Goal: Use online tool/utility: Utilize a website feature to perform a specific function

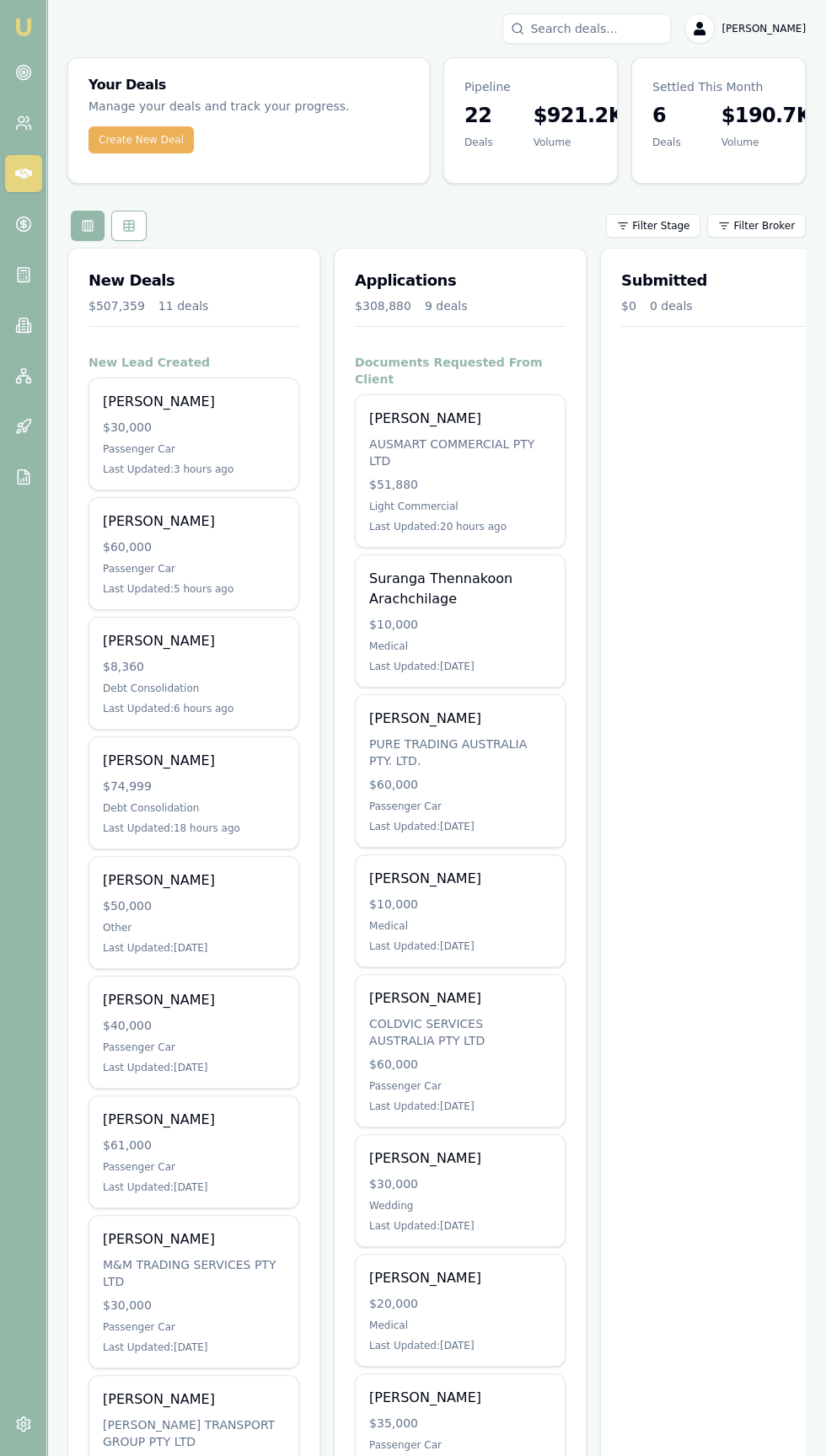
click at [600, 28] on input "Search deals" at bounding box center [587, 29] width 168 height 30
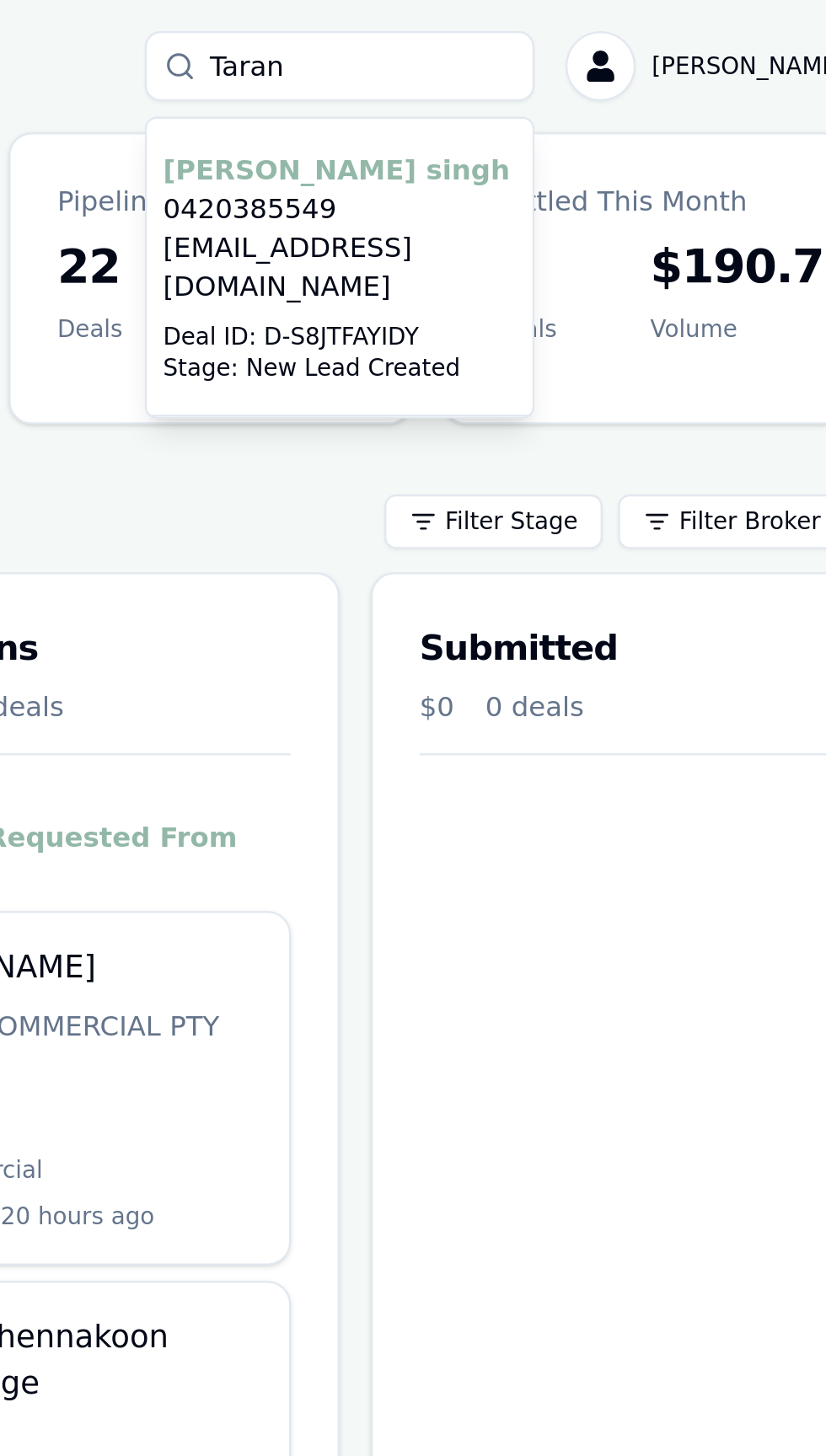
type input "Taran"
click at [575, 108] on p "[EMAIL_ADDRESS][DOMAIN_NAME]" at bounding box center [587, 115] width 153 height 33
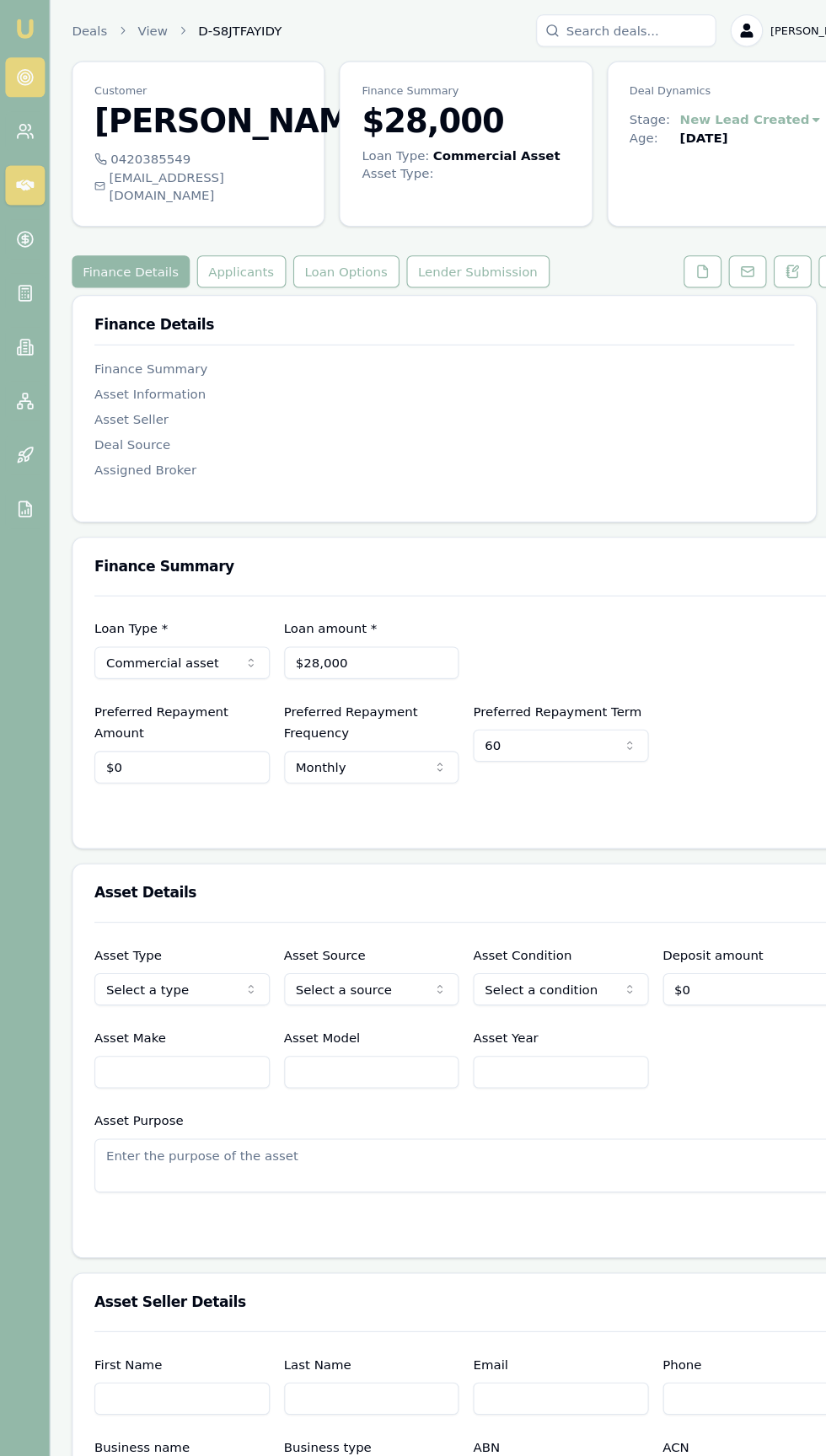
click at [23, 72] on icon at bounding box center [23, 72] width 17 height 17
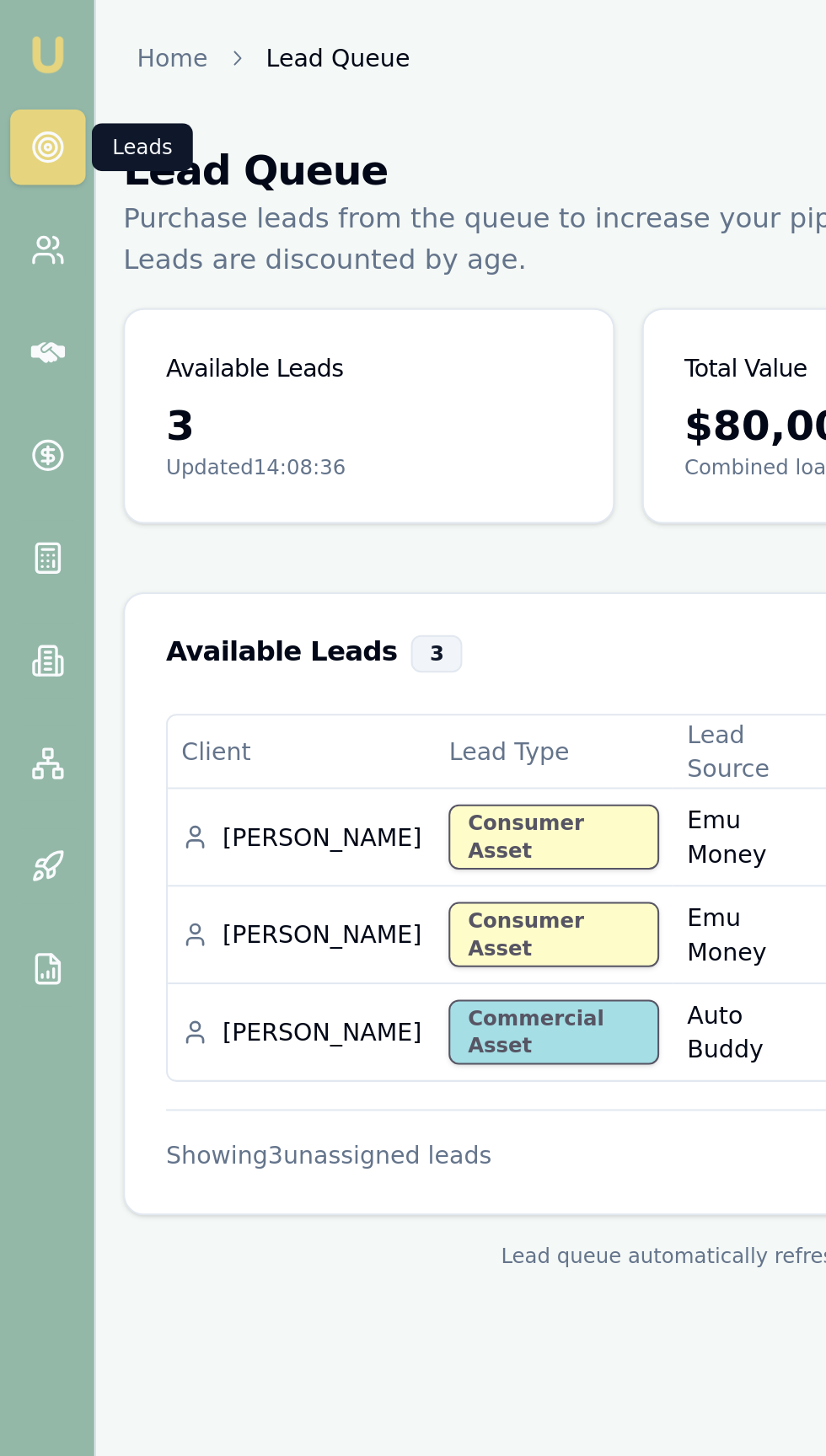
click at [24, 28] on img at bounding box center [24, 27] width 20 height 20
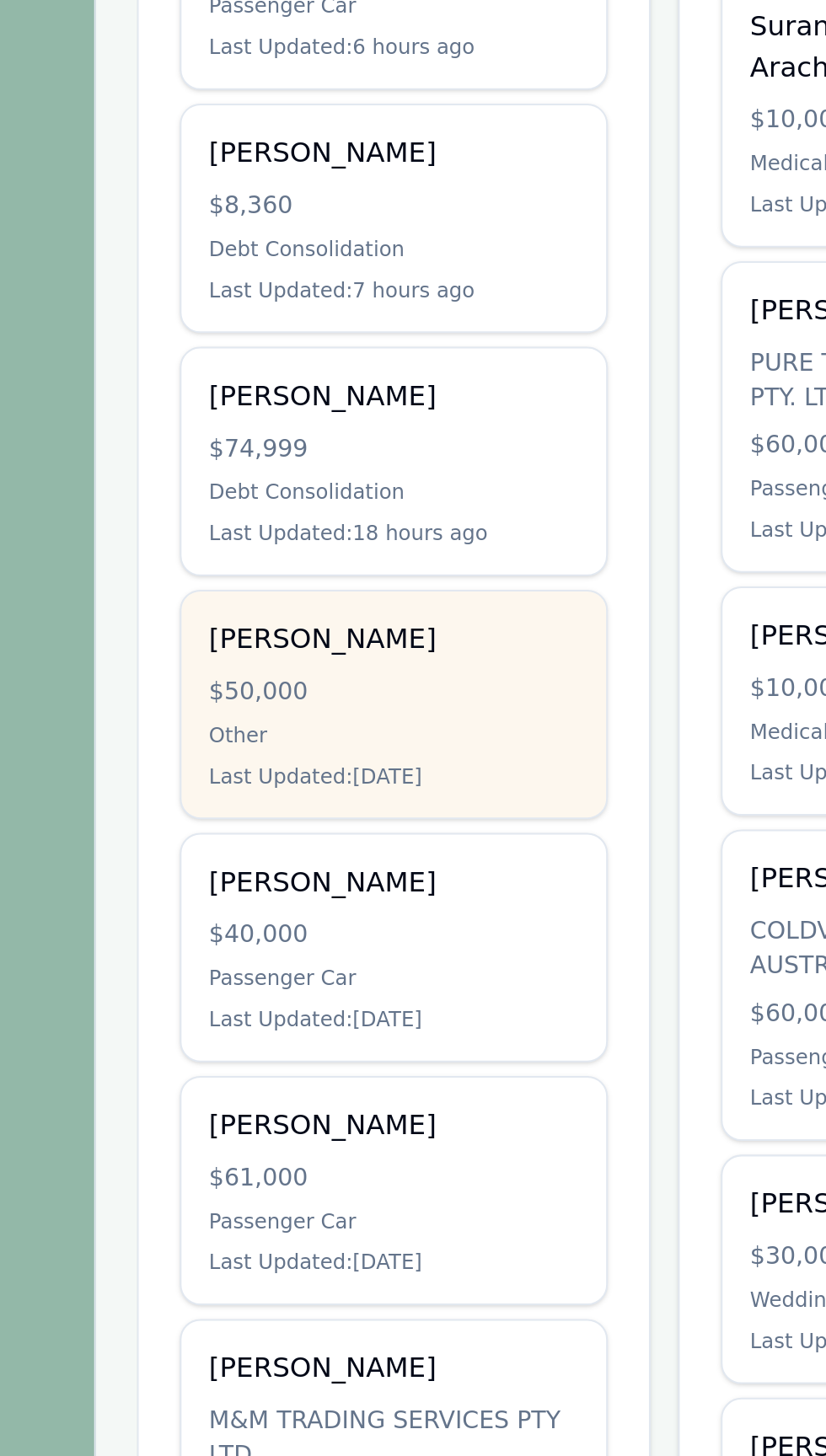
click at [247, 916] on div "[PERSON_NAME] $50,000 Other Last Updated: [DATE]" at bounding box center [194, 913] width 209 height 111
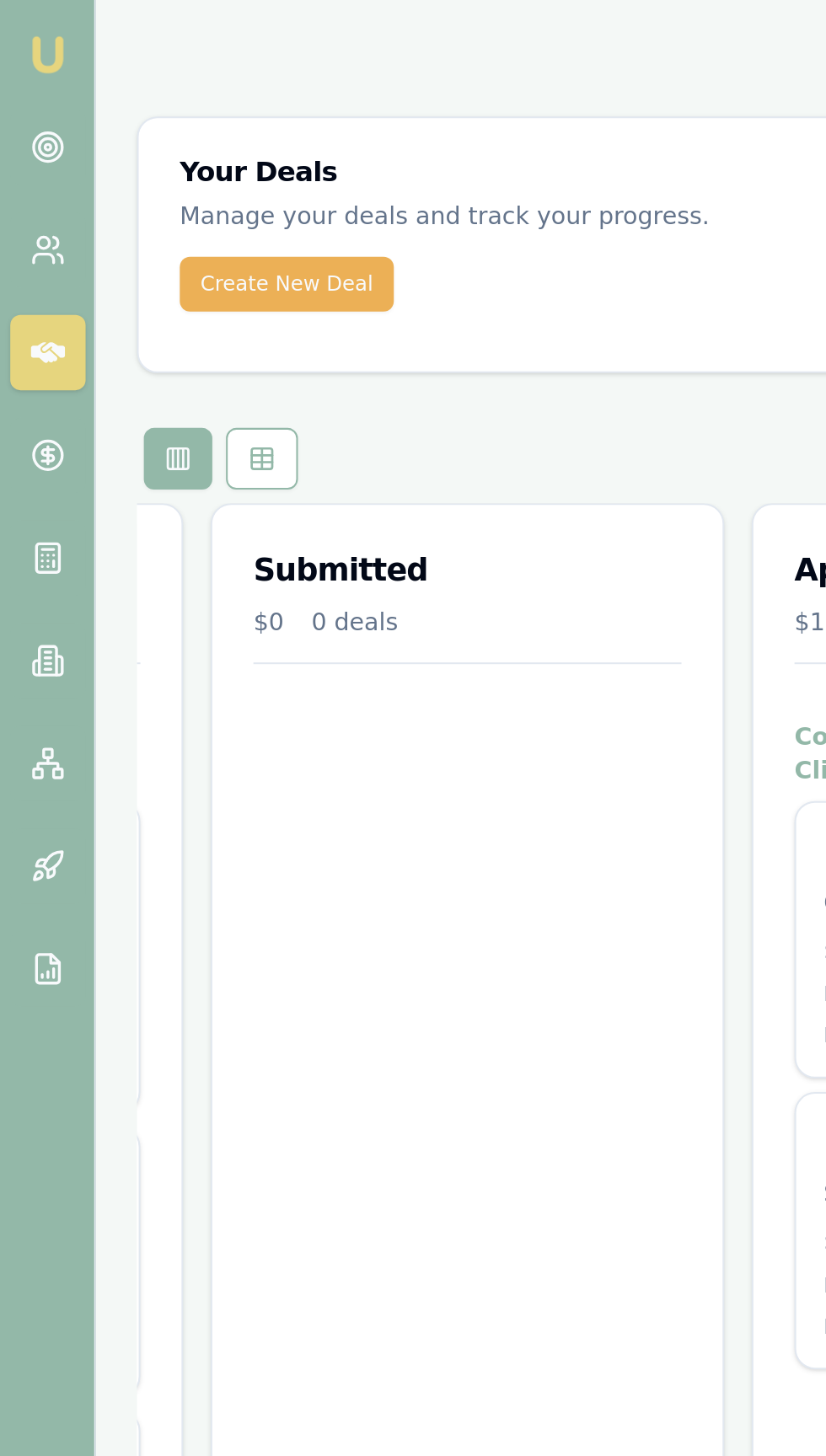
scroll to position [0, 580]
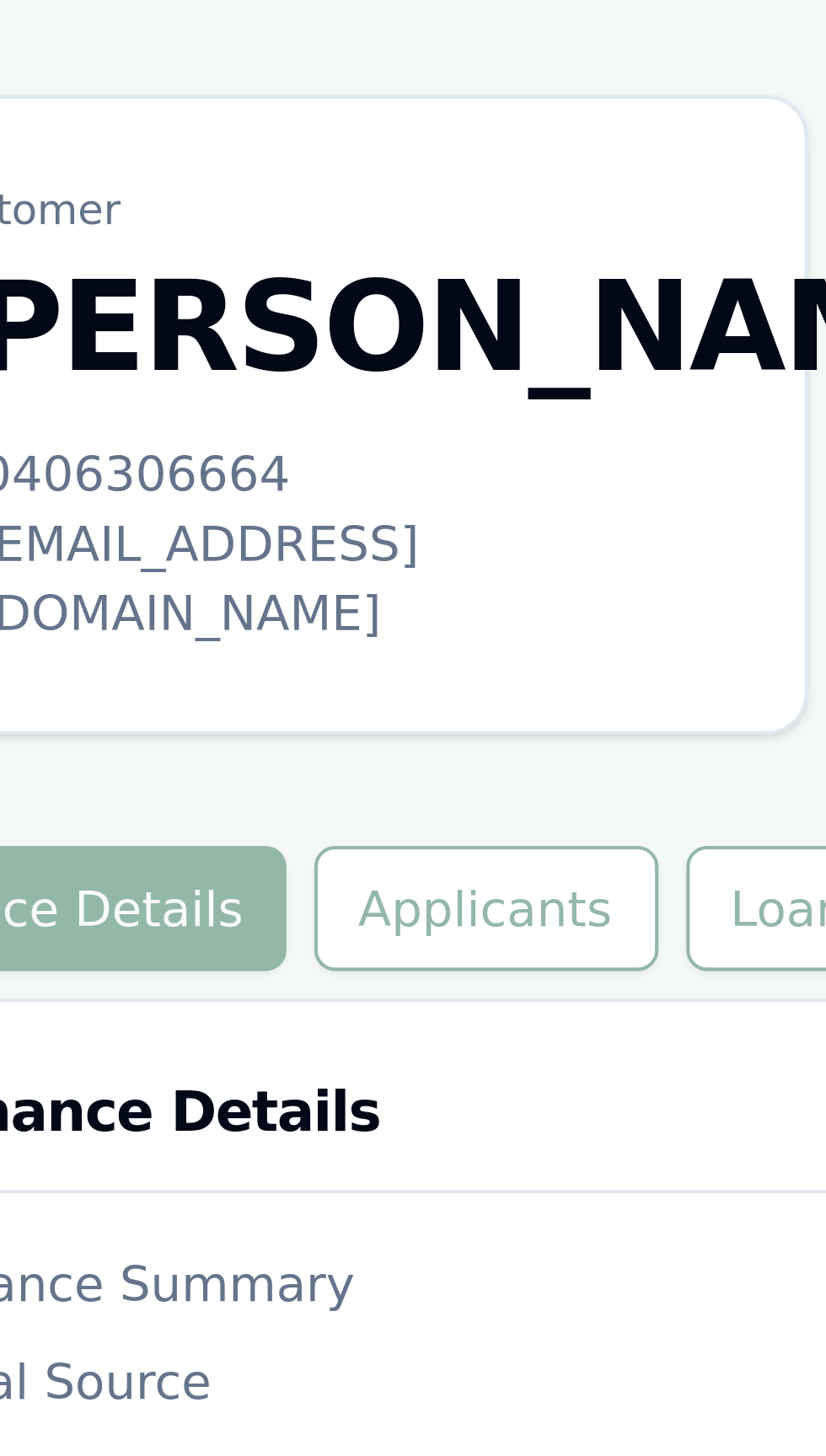
scroll to position [5, 0]
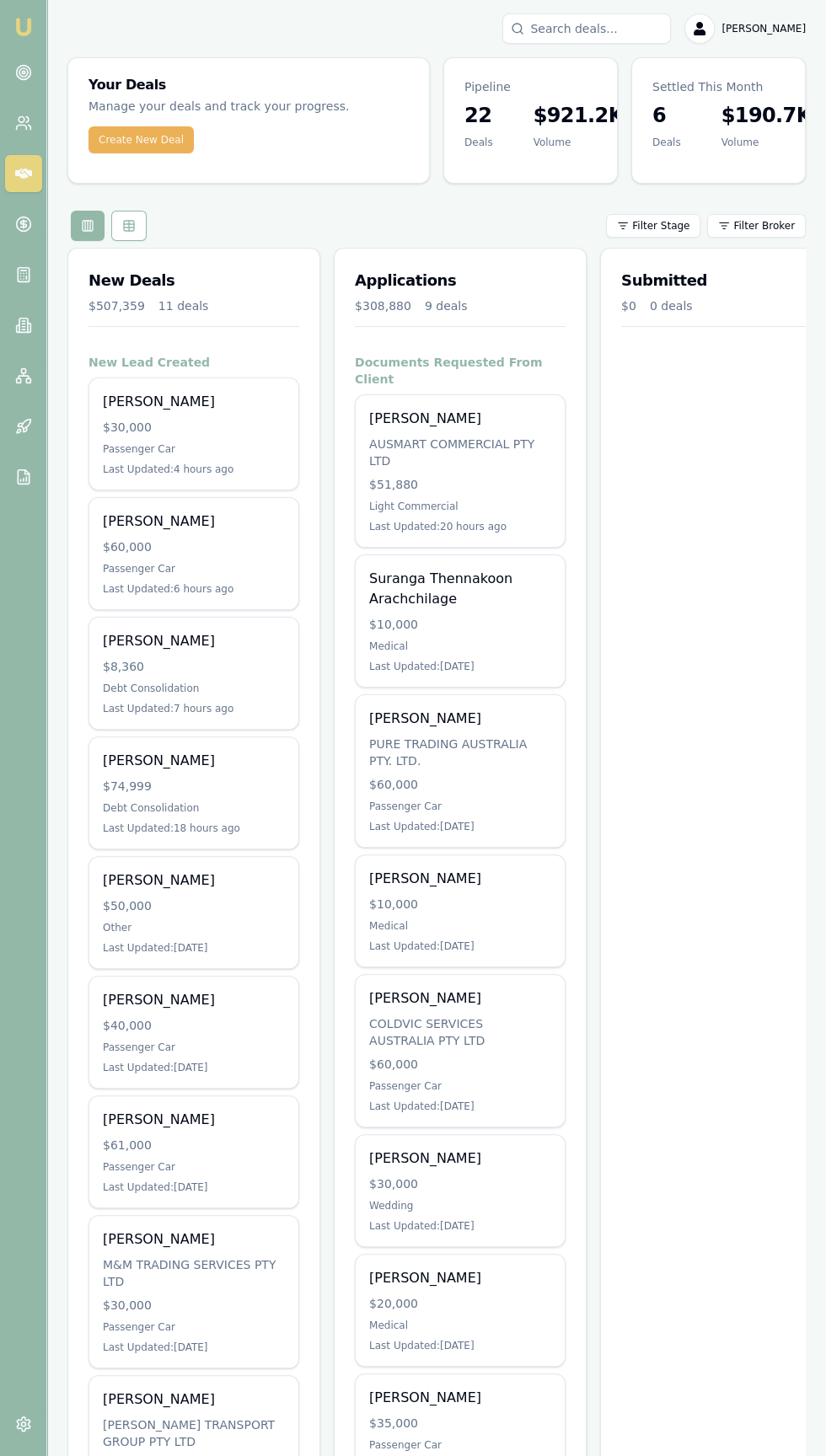
click at [590, 28] on input "Search deals" at bounding box center [587, 29] width 168 height 30
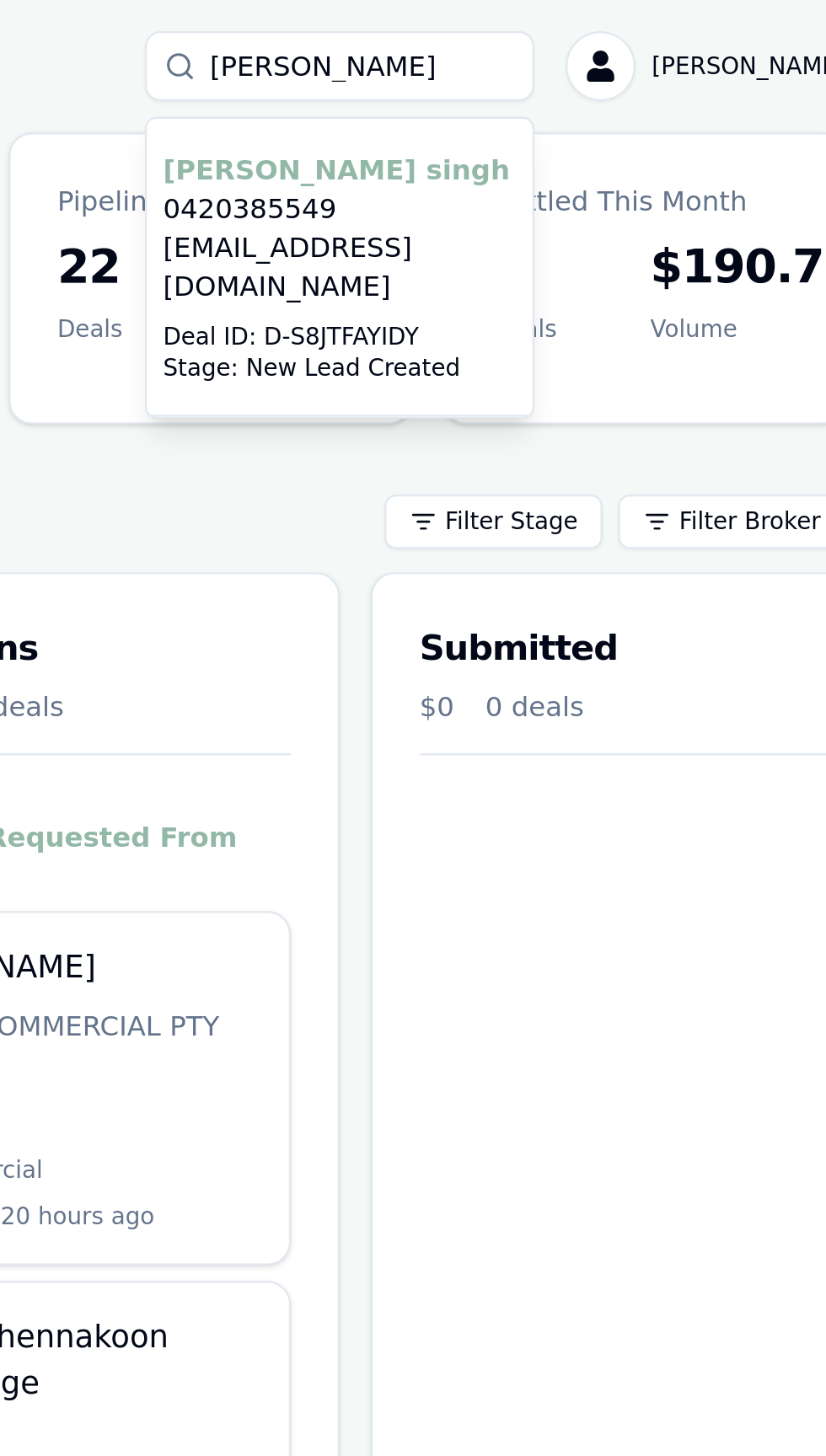
type input "Tara"
click at [569, 132] on div "Select deal for Tarandeep singh" at bounding box center [587, 135] width 153 height 6
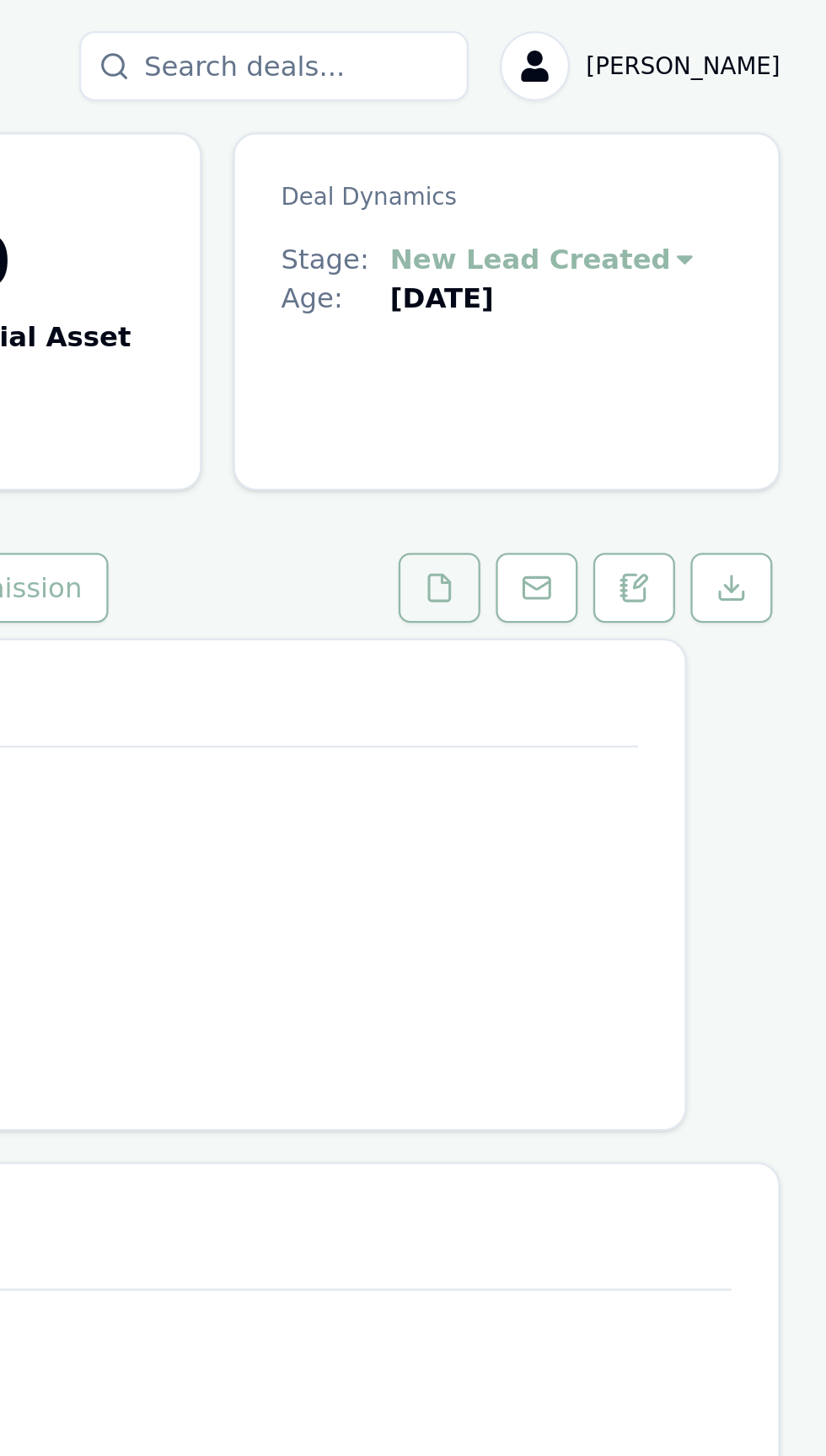
click at [647, 270] on button at bounding box center [658, 254] width 35 height 30
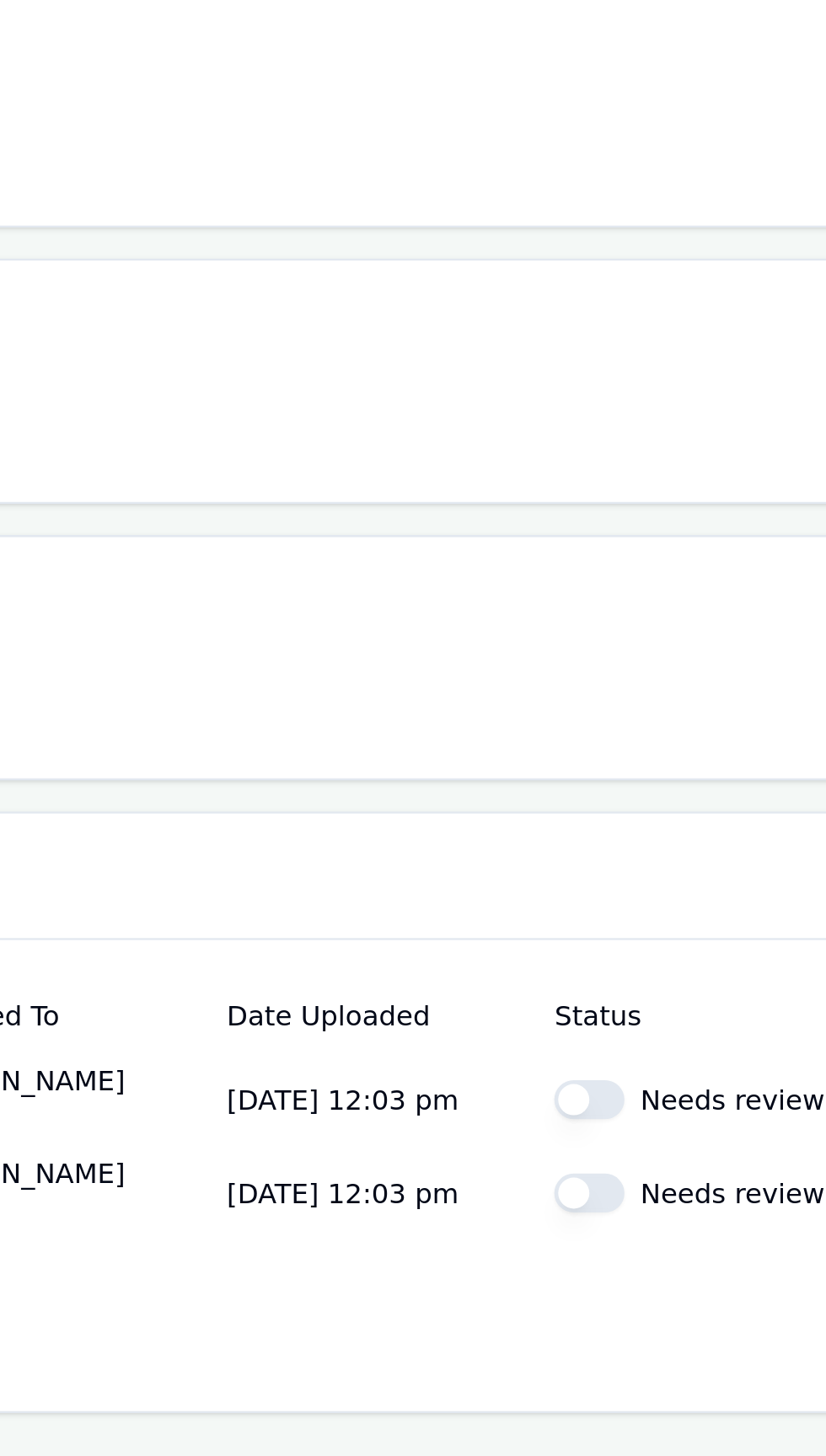
click at [529, 1286] on button "button" at bounding box center [528, 1278] width 30 height 17
checkbox input "true"
click at [522, 1327] on button "button" at bounding box center [528, 1318] width 30 height 17
checkbox input "true"
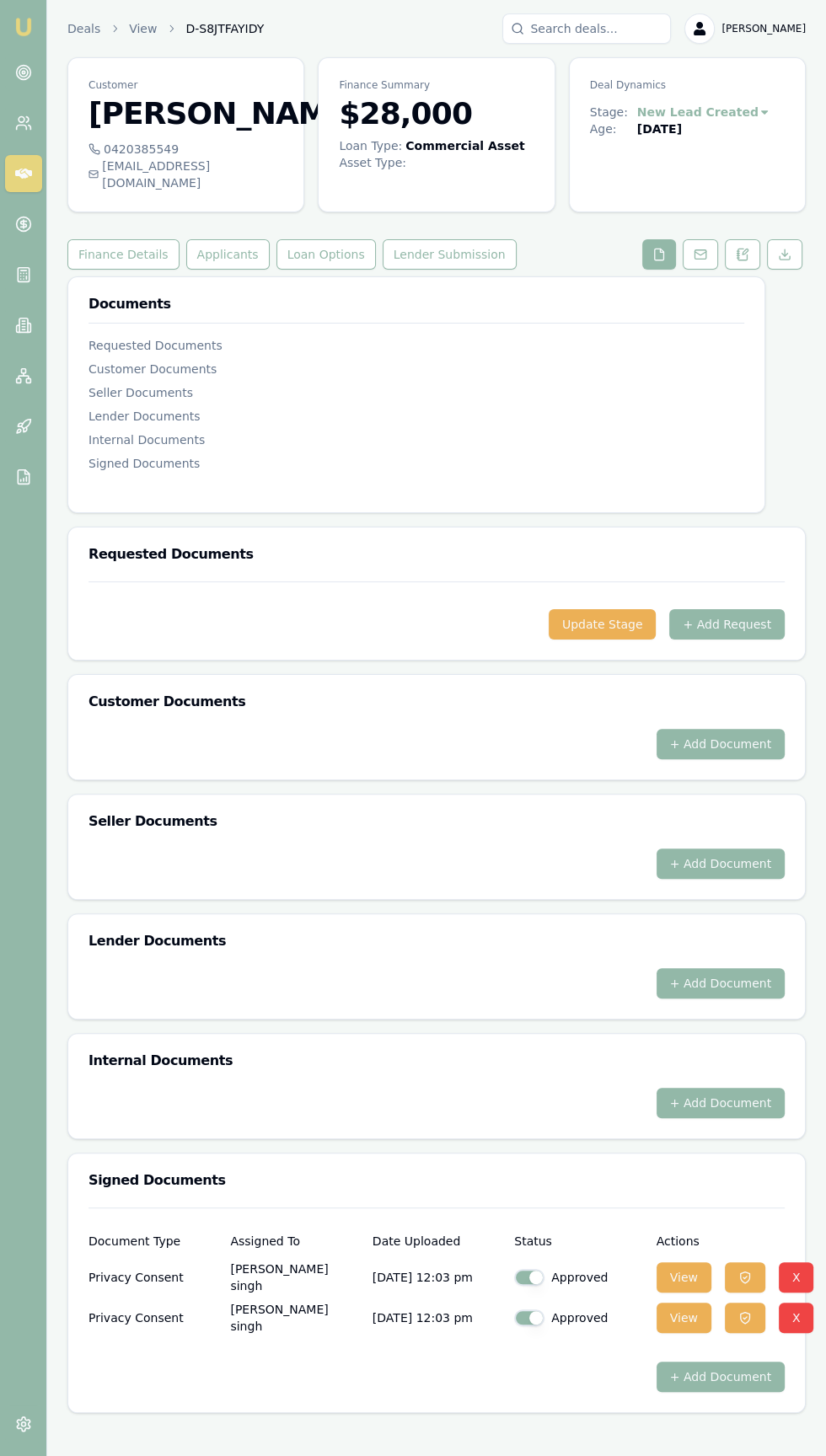
click at [23, 27] on img at bounding box center [24, 27] width 20 height 20
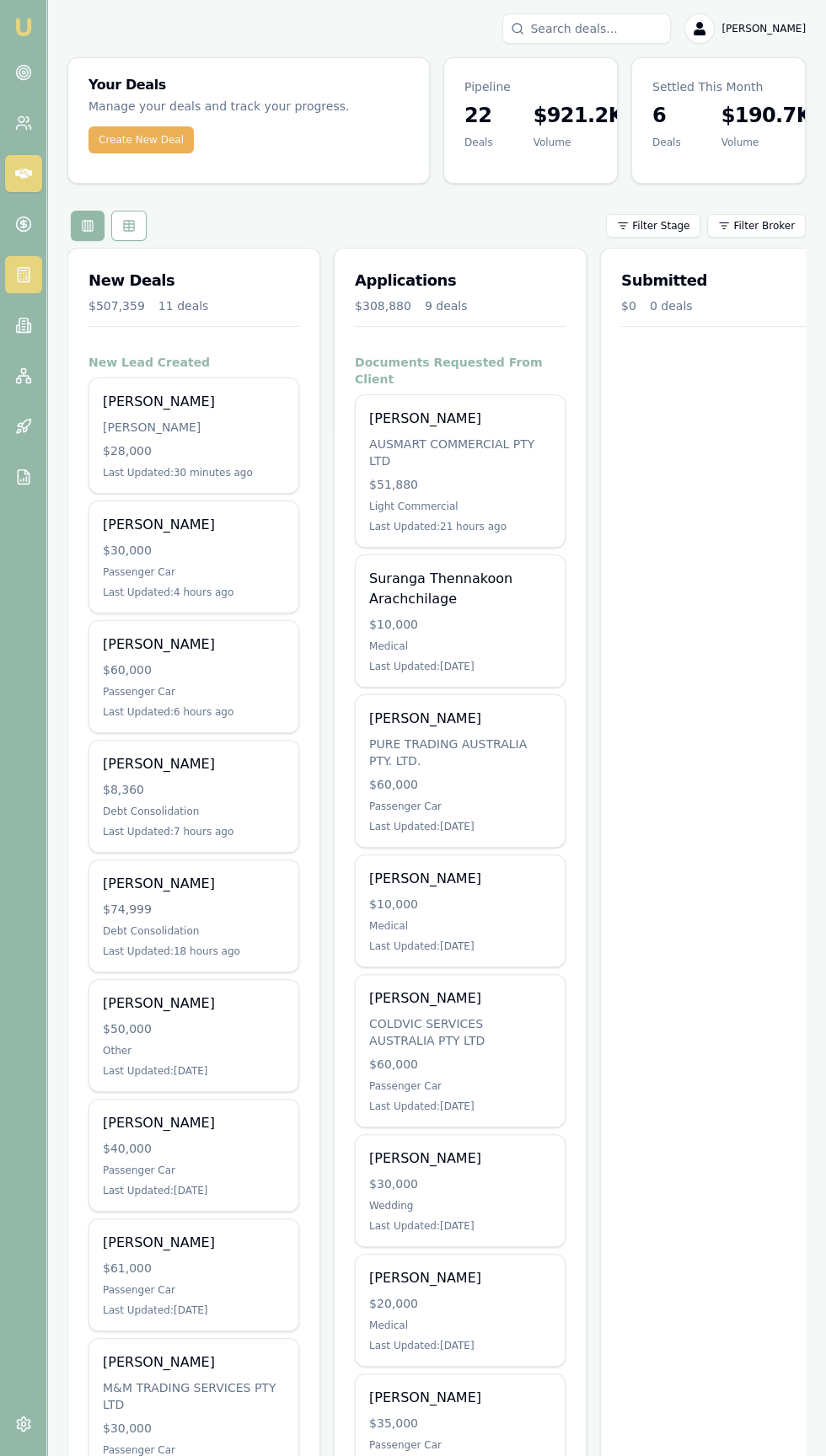
click at [23, 273] on icon at bounding box center [23, 274] width 17 height 17
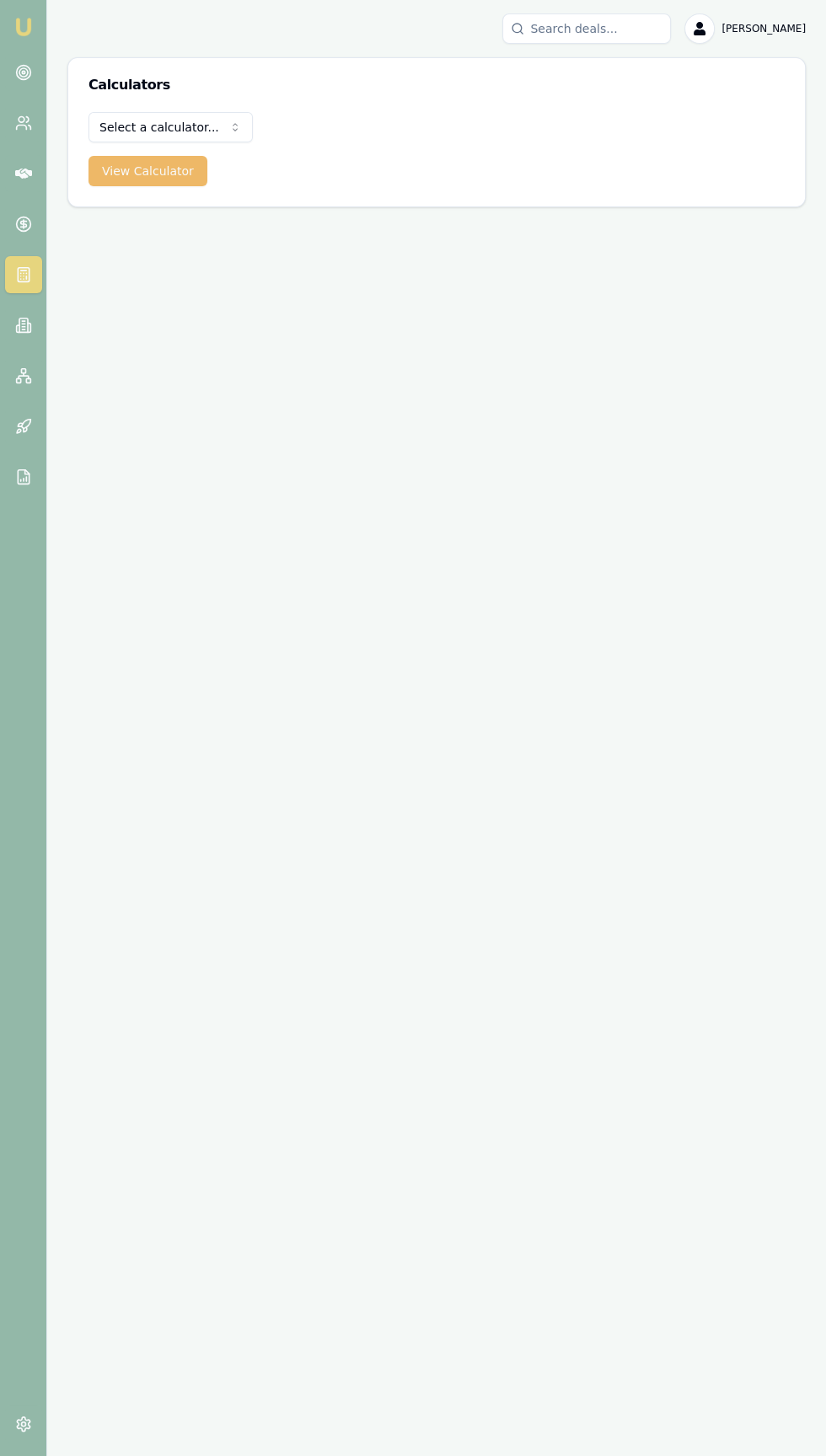
click at [123, 168] on button "View Calculator" at bounding box center [148, 171] width 119 height 30
click at [137, 111] on html "Emu Broker [PERSON_NAME] Toggle Menu Calculators Select a calculator... Finance…" at bounding box center [413, 728] width 826 height 1456
click at [138, 162] on button "View Calculator" at bounding box center [148, 171] width 119 height 30
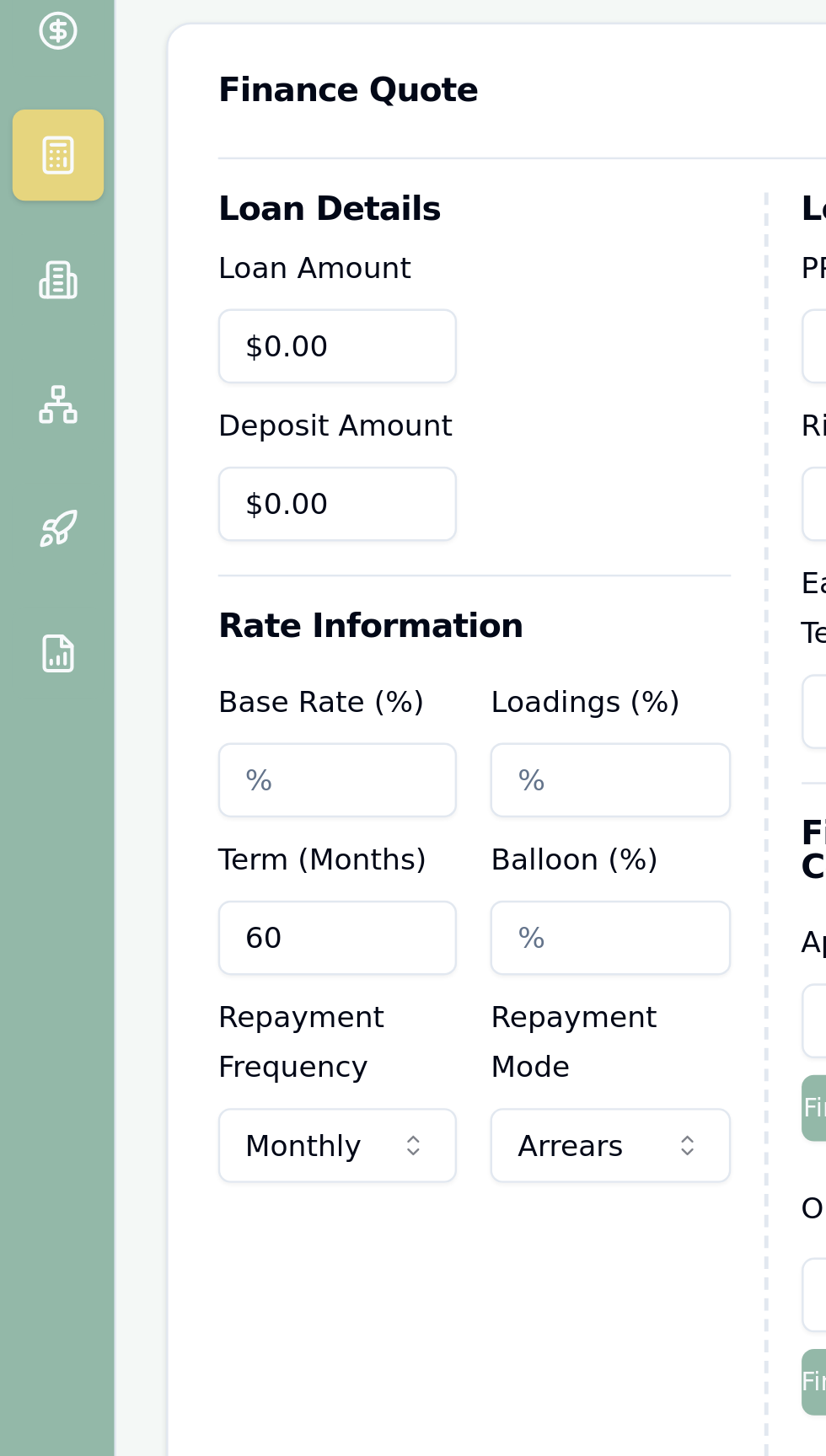
click at [168, 353] on input "$0.00" at bounding box center [137, 352] width 97 height 30
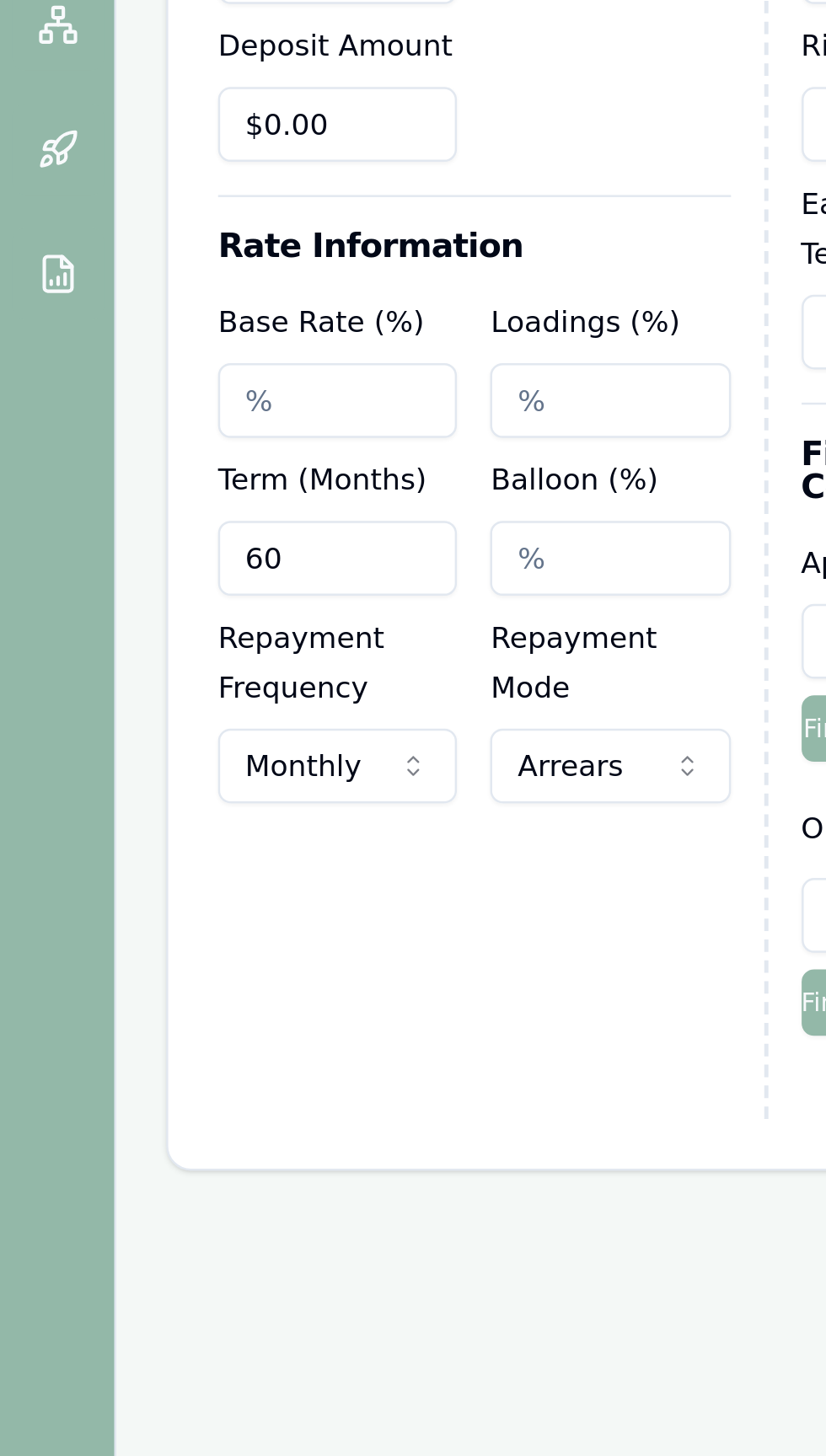
click at [105, 530] on input "Base Rate (%)" at bounding box center [137, 528] width 97 height 30
type input "$25,000.00"
click at [148, 597] on input "60" at bounding box center [137, 592] width 97 height 30
type input "17.99%"
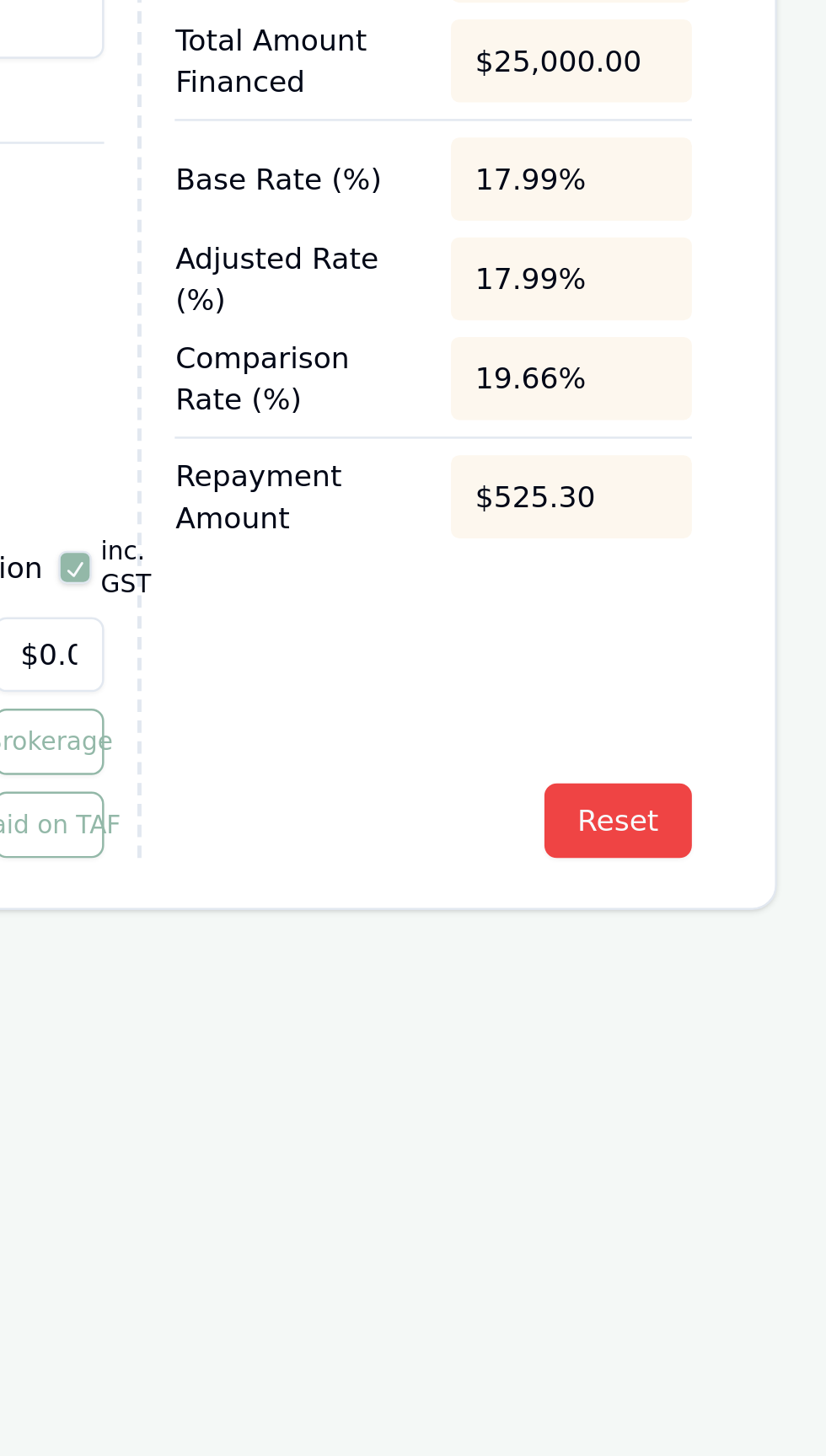
type input "084"
click at [793, 661] on div "Loan Details Loan Amount $25,000.00 Deposit Amount $0.00 Rate Information Base …" at bounding box center [436, 557] width 736 height 564
